Goal: Information Seeking & Learning: Learn about a topic

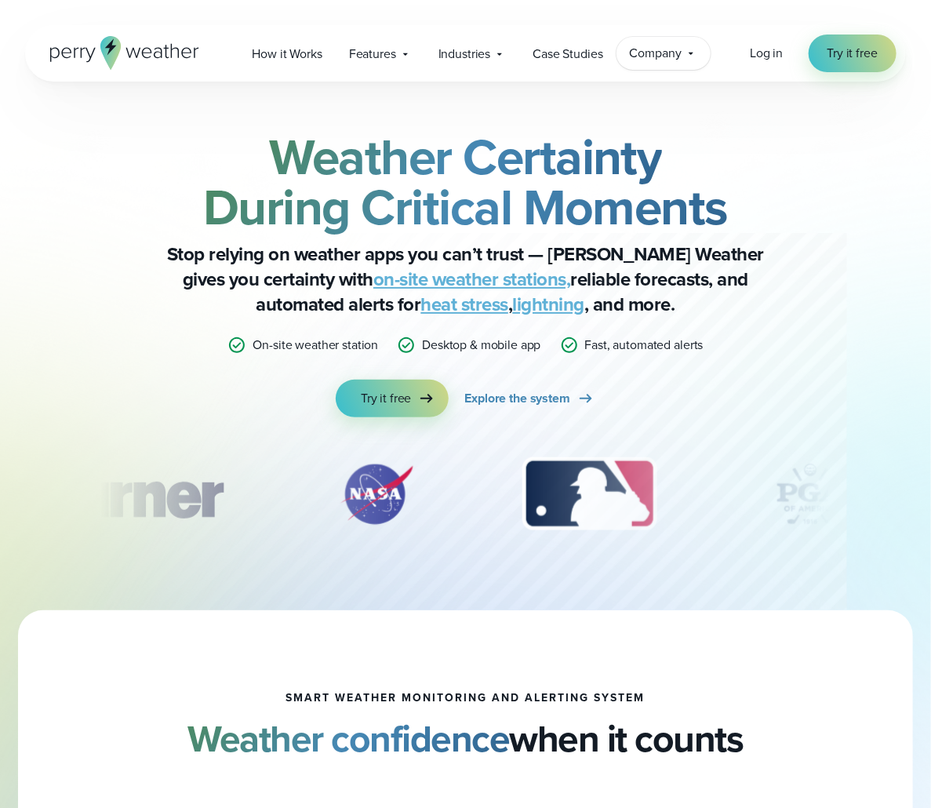
click at [678, 51] on span "Company" at bounding box center [656, 53] width 52 height 19
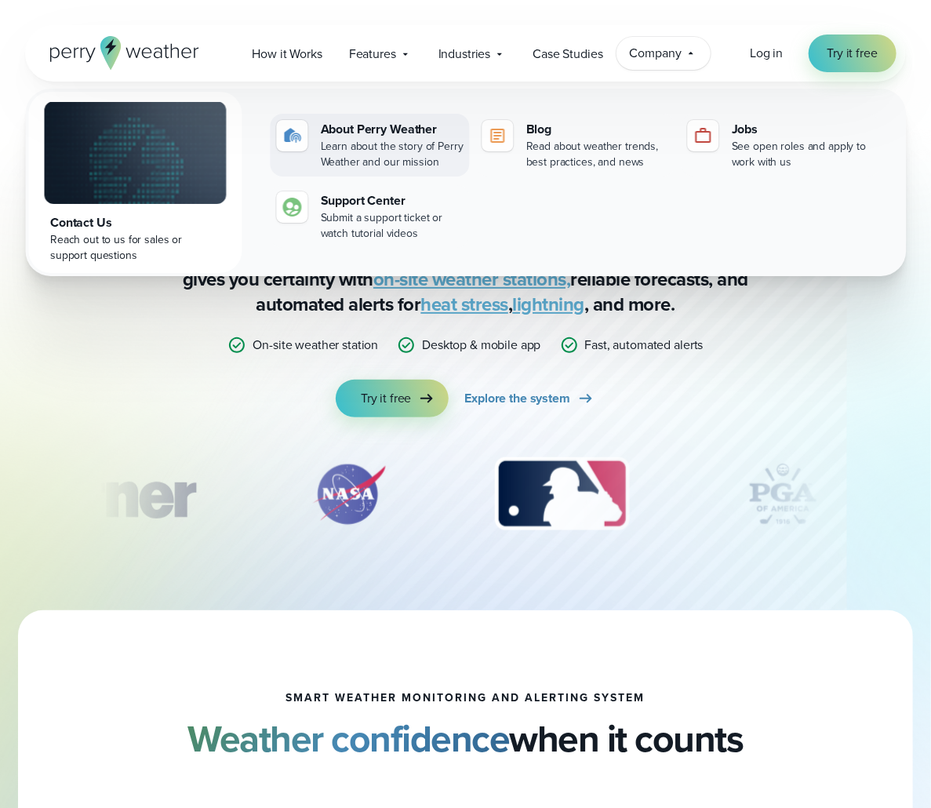
click at [395, 129] on div "About Perry Weather" at bounding box center [392, 129] width 143 height 19
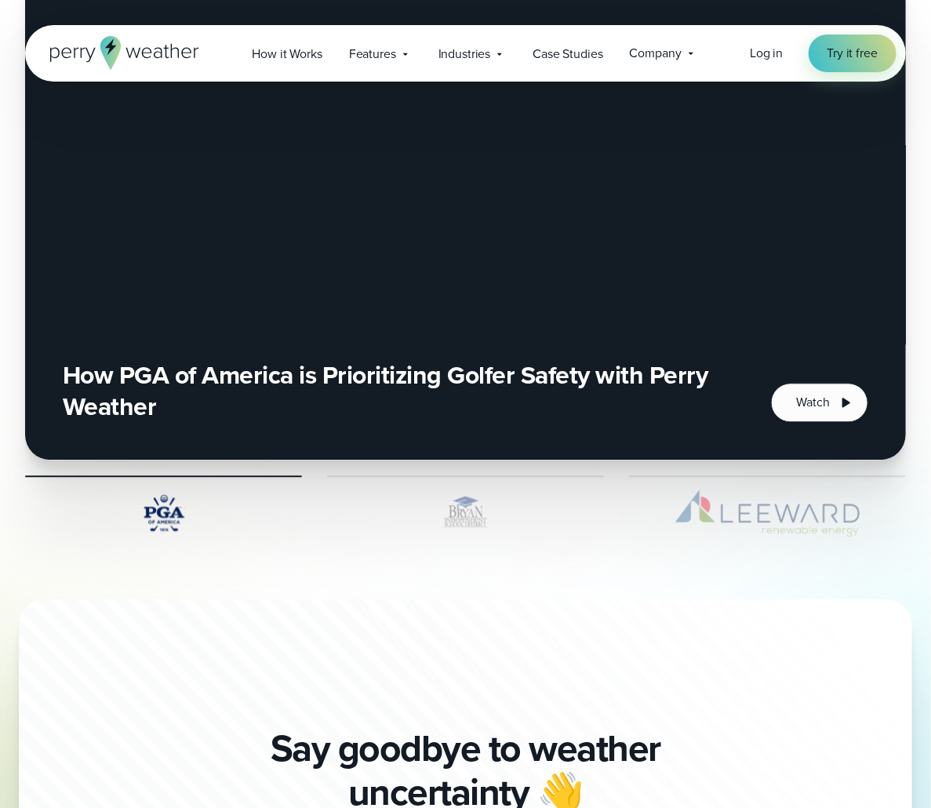
scroll to position [4236, 0]
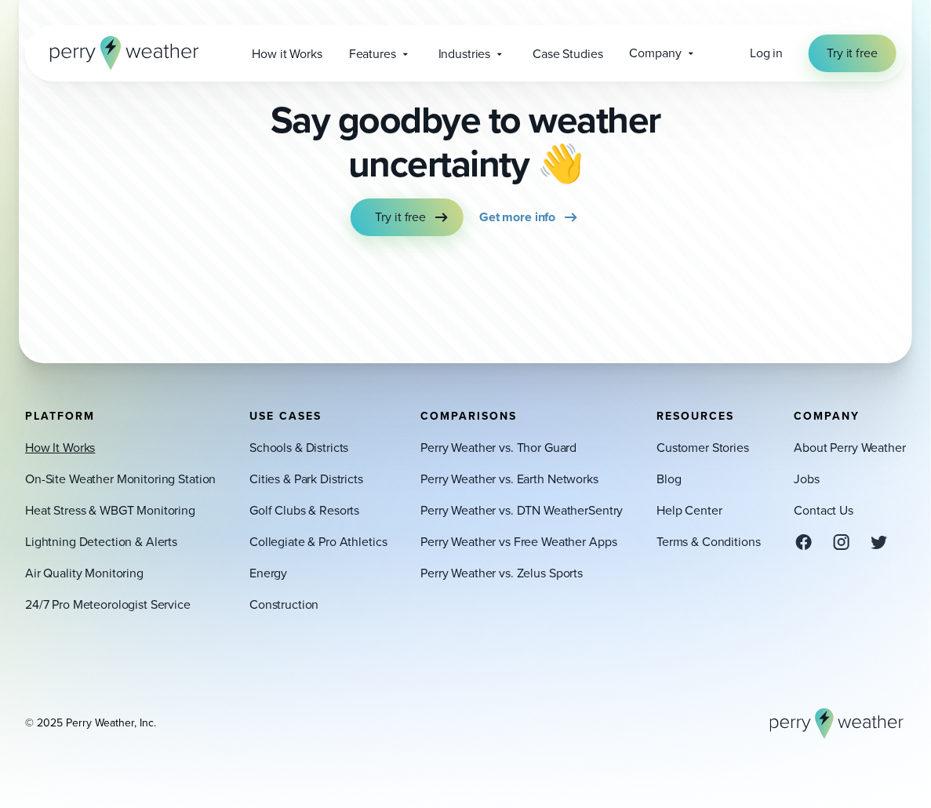
click at [60, 442] on link "How It Works" at bounding box center [60, 447] width 70 height 19
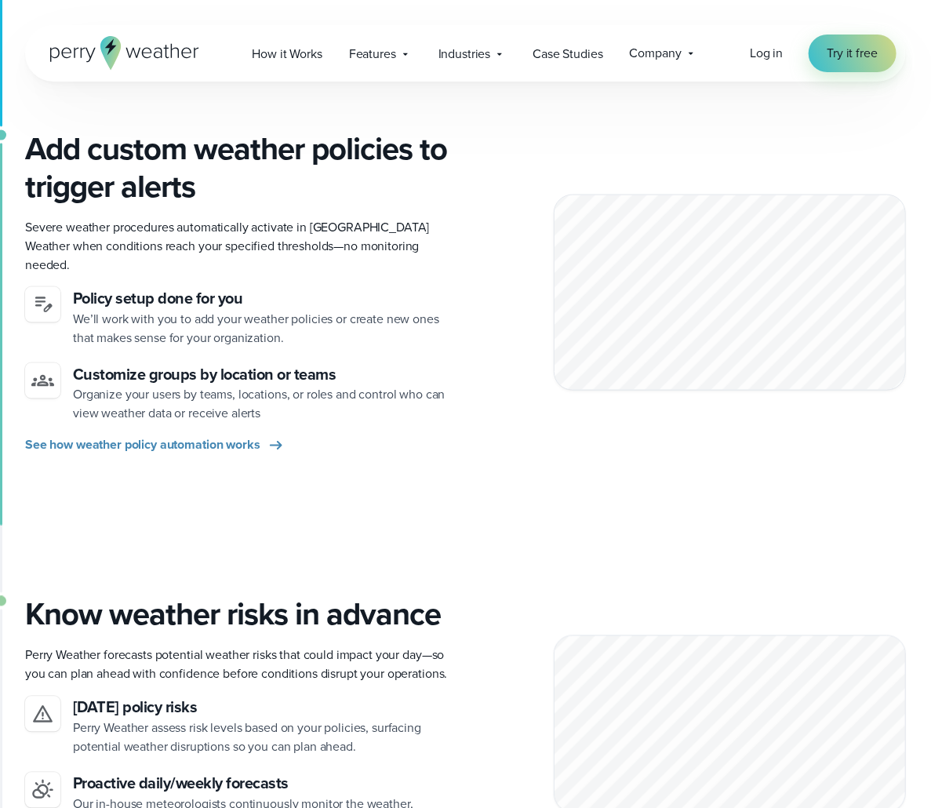
scroll to position [784, 0]
